Goal: Transaction & Acquisition: Register for event/course

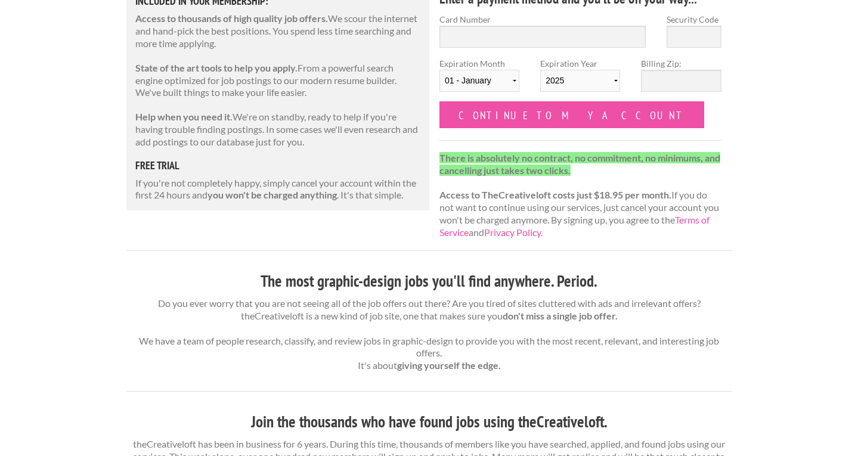
scroll to position [178, 0]
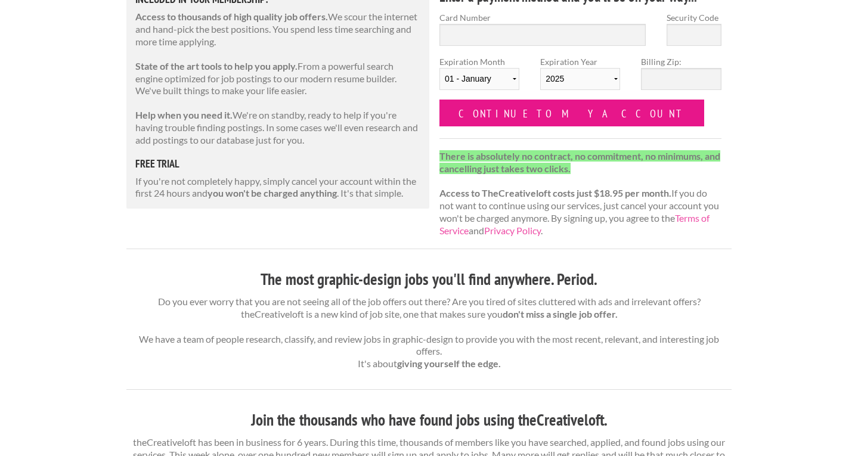
click at [571, 104] on input "Continue to my account" at bounding box center [572, 113] width 265 height 27
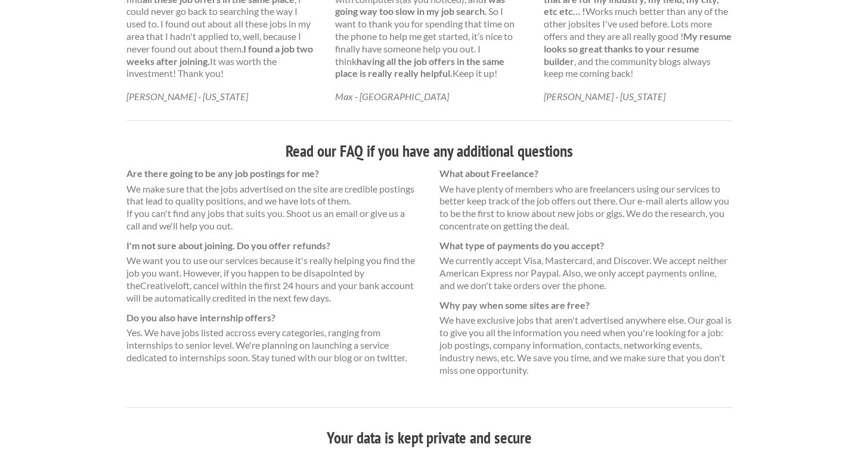
scroll to position [840, 0]
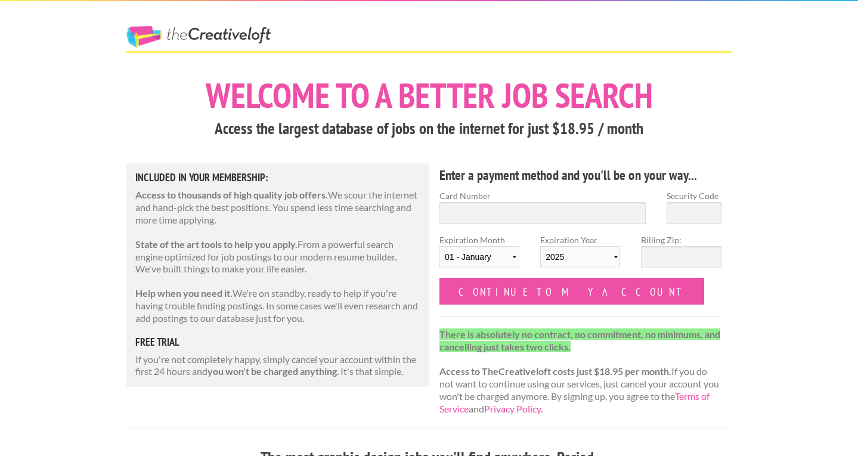
scroll to position [180, 0]
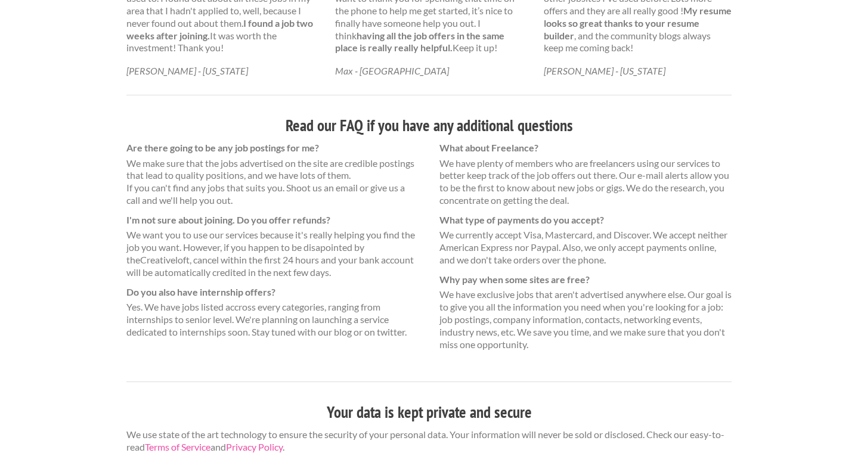
scroll to position [787, 0]
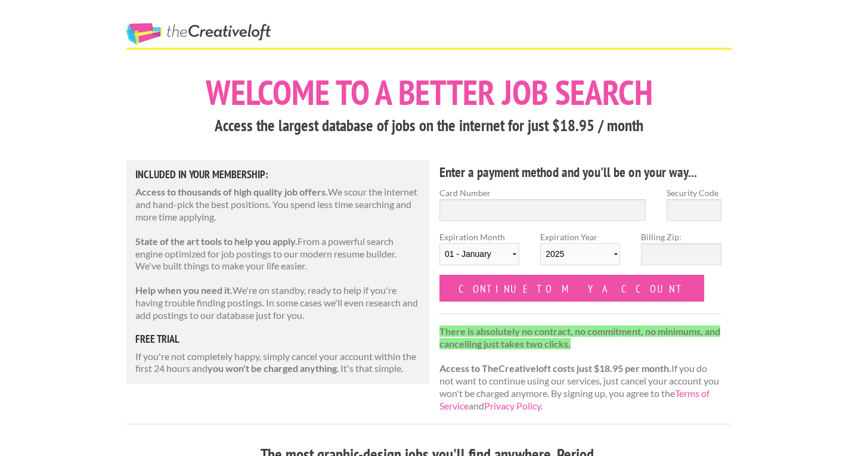
scroll to position [2, 0]
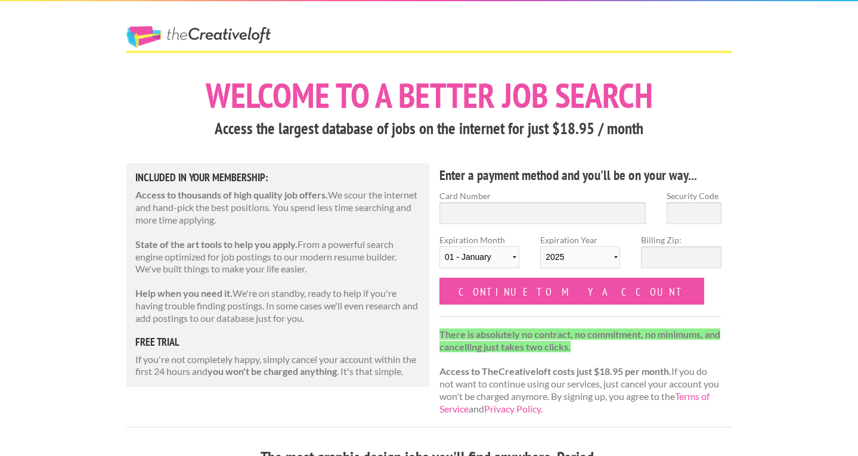
click at [243, 28] on link "The Creative Loft" at bounding box center [198, 36] width 144 height 21
